Goal: Task Accomplishment & Management: Manage account settings

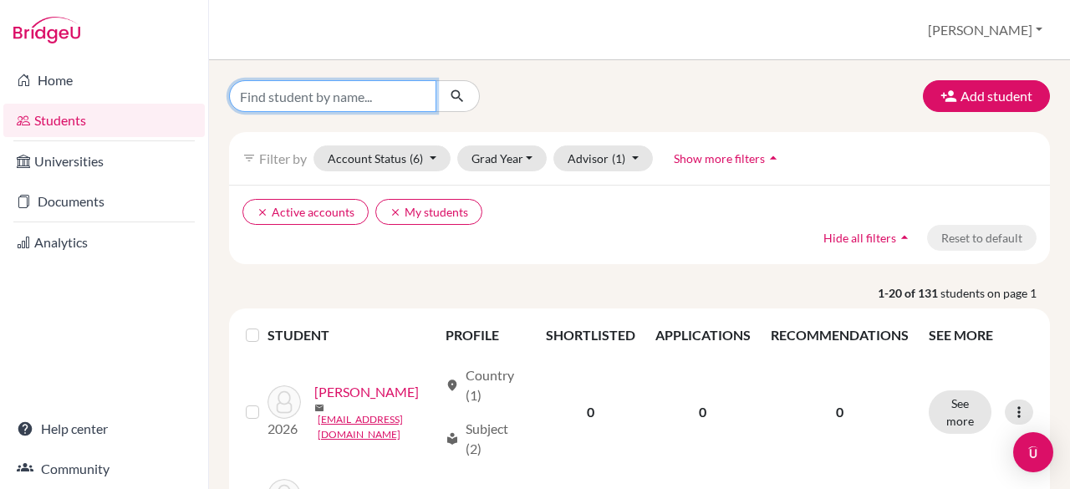
click at [342, 100] on input "Find student by name..." at bounding box center [332, 96] width 207 height 32
type input "jasmine"
click button "submit" at bounding box center [457, 96] width 44 height 32
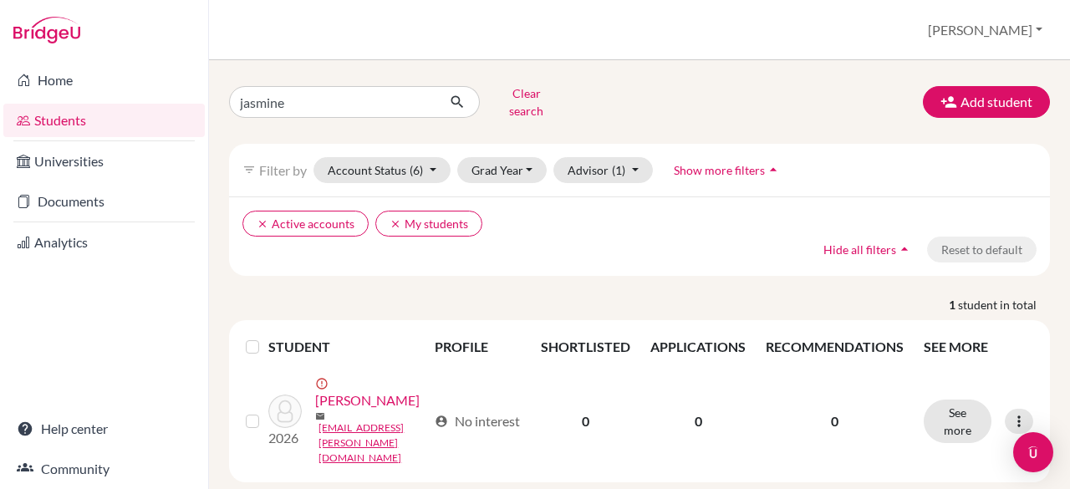
scroll to position [19, 0]
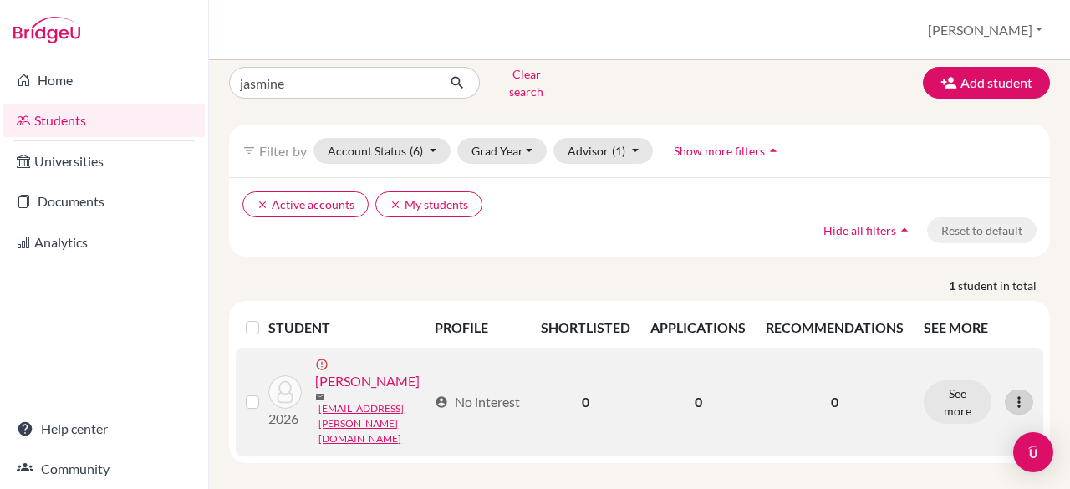
click at [1010, 394] on icon at bounding box center [1018, 402] width 17 height 17
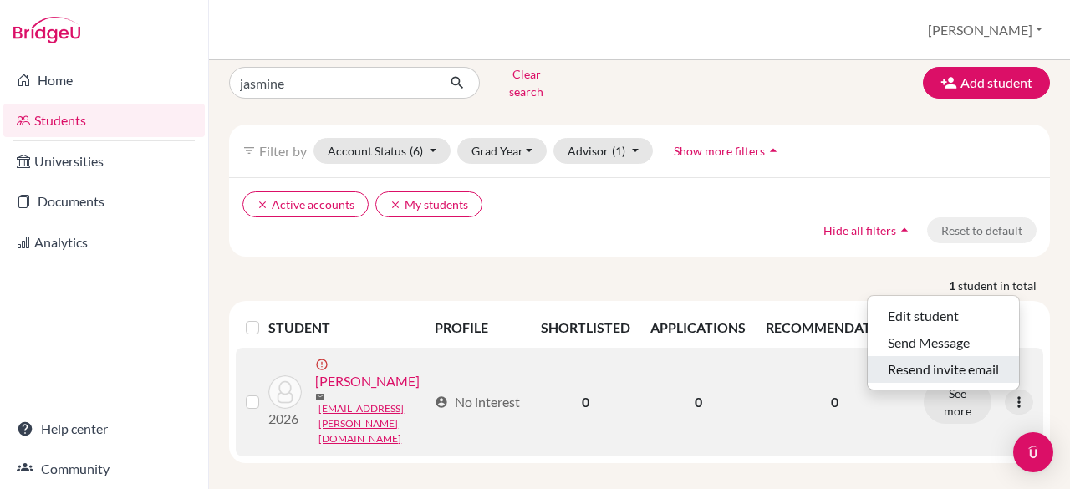
click at [935, 356] on button "Resend invite email" at bounding box center [942, 369] width 151 height 27
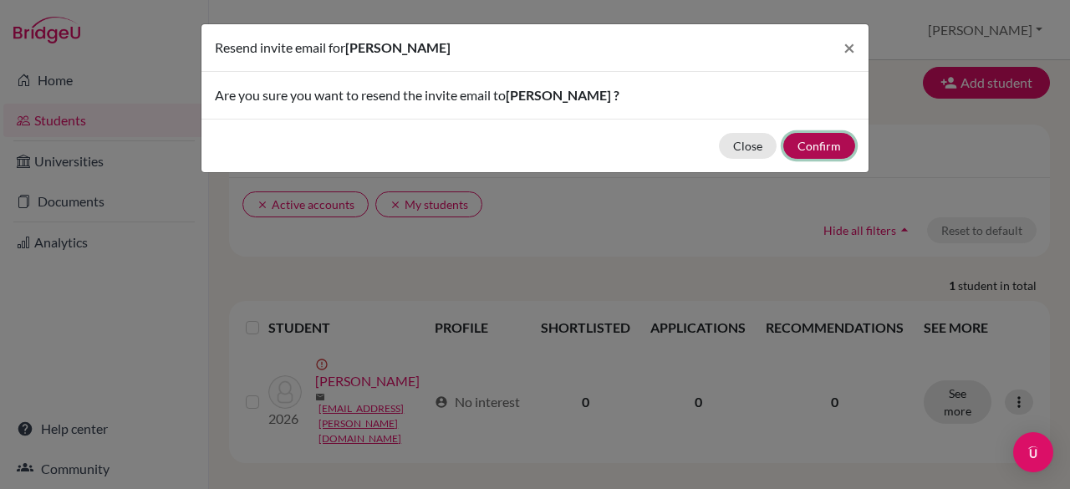
click at [826, 148] on button "Confirm" at bounding box center [819, 146] width 72 height 26
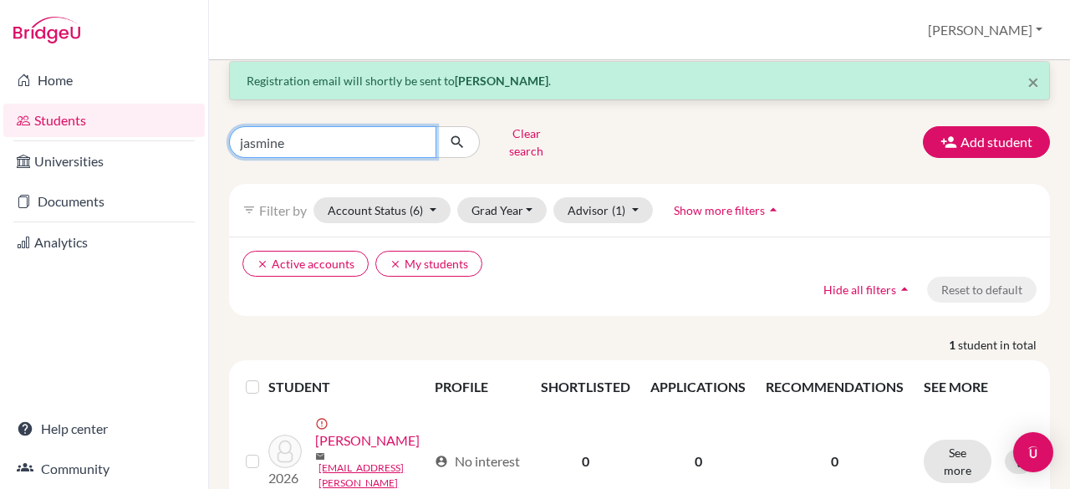
drag, startPoint x: 300, startPoint y: 138, endPoint x: 142, endPoint y: 98, distance: 163.0
click at [142, 98] on div "Home Students Universities Documents Analytics Help center Community Students o…" at bounding box center [535, 244] width 1070 height 489
type input "janah"
click button "submit" at bounding box center [457, 142] width 44 height 32
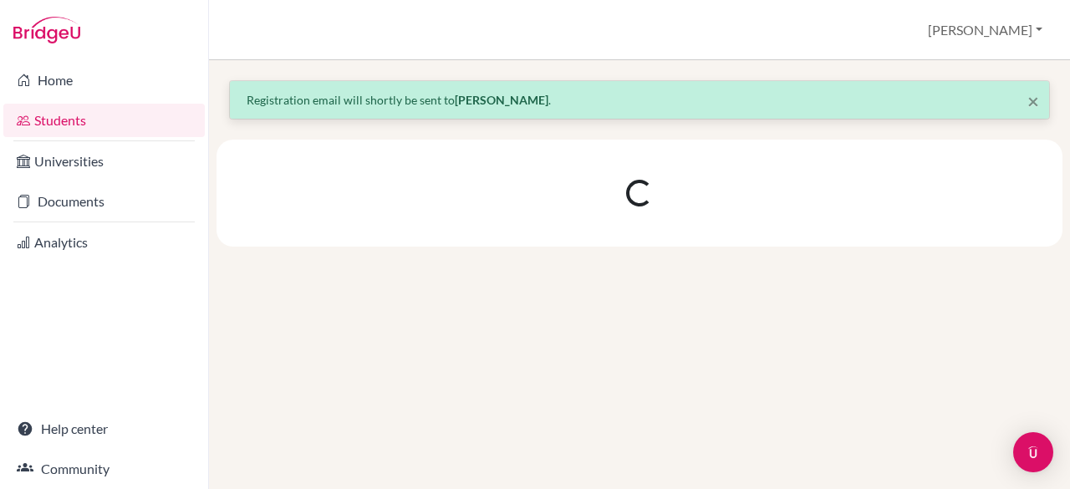
scroll to position [0, 0]
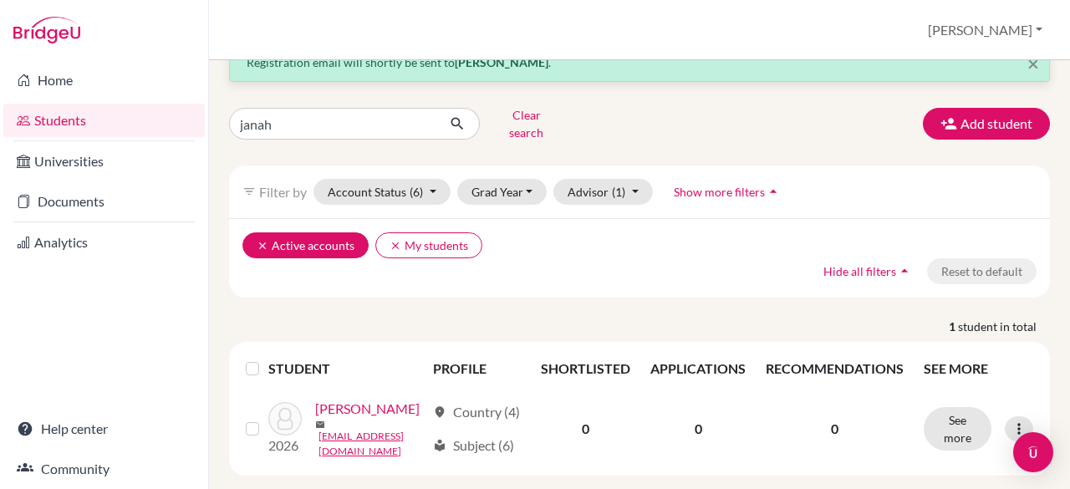
scroll to position [38, 0]
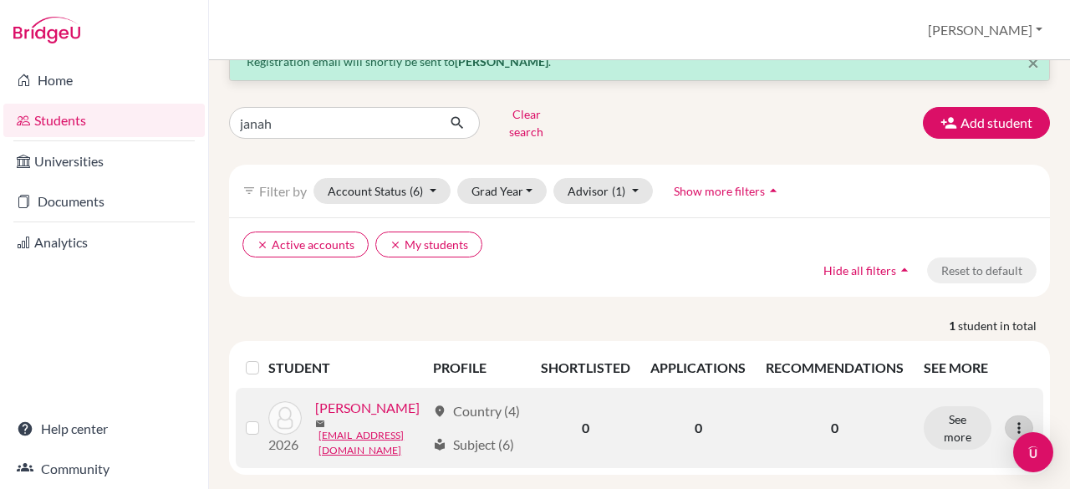
click at [1010, 431] on icon at bounding box center [1018, 428] width 17 height 17
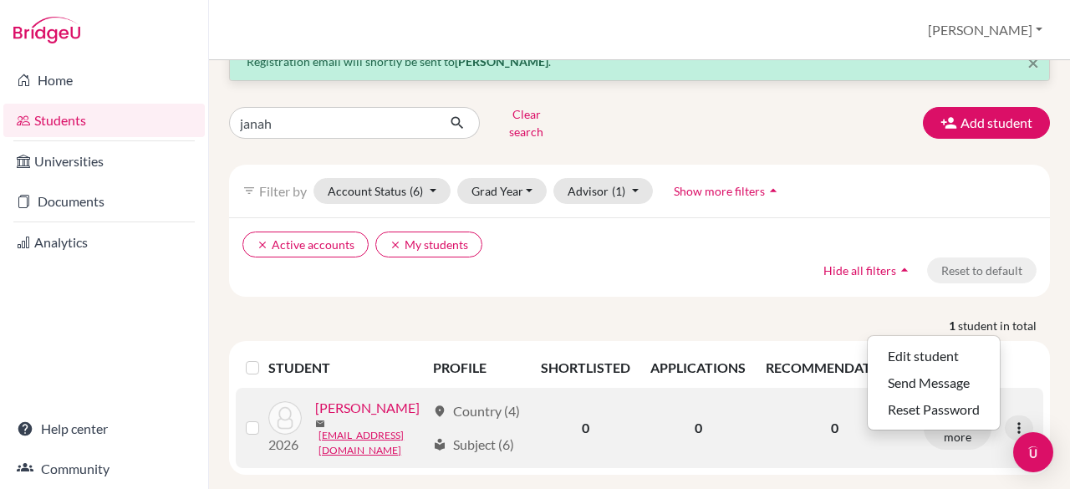
scroll to position [79, 0]
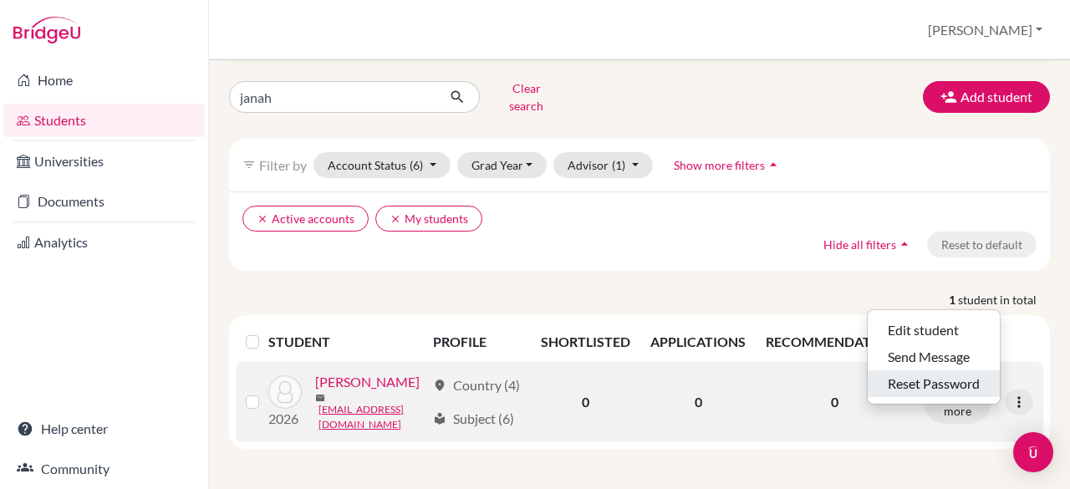
click at [916, 370] on button "Reset Password" at bounding box center [933, 383] width 132 height 27
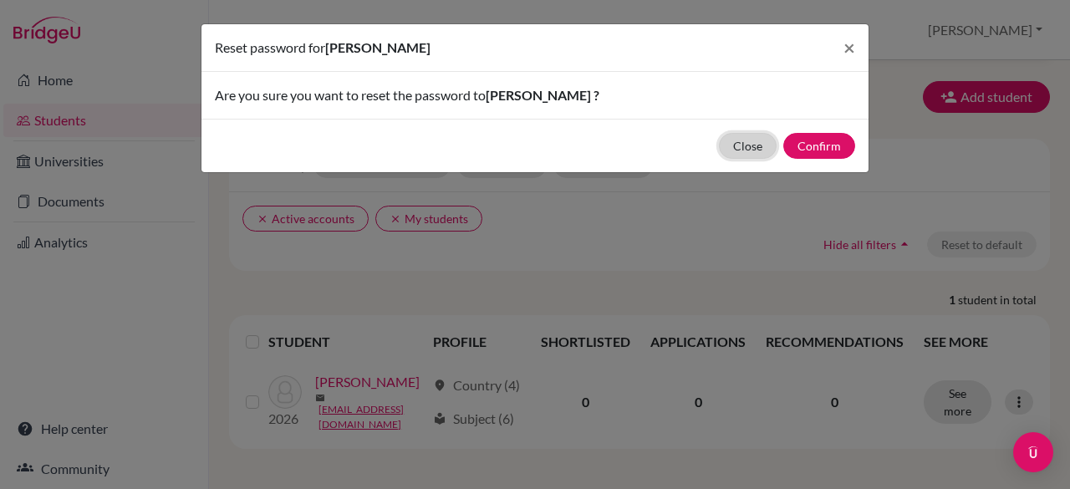
click at [753, 147] on button "Close" at bounding box center [748, 146] width 58 height 26
